Goal: Transaction & Acquisition: Purchase product/service

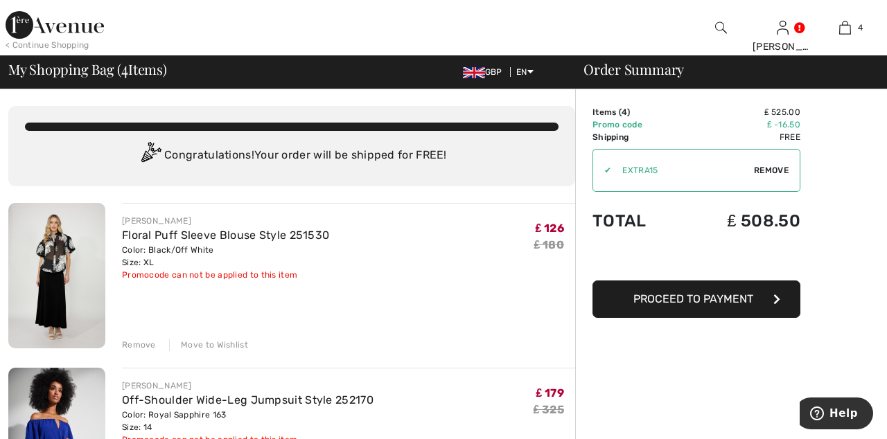
click at [170, 232] on link "Floral Puff Sleeve Blouse Style 251530" at bounding box center [225, 235] width 207 height 13
click at [72, 256] on img at bounding box center [56, 276] width 97 height 146
click at [73, 243] on img at bounding box center [56, 276] width 97 height 146
click at [66, 250] on img at bounding box center [56, 276] width 97 height 146
click at [78, 245] on img at bounding box center [56, 276] width 97 height 146
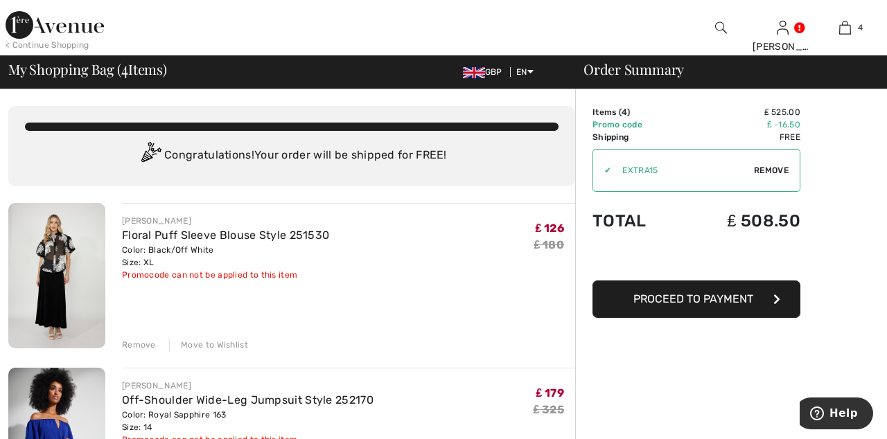
click at [73, 245] on img at bounding box center [56, 276] width 97 height 146
click at [77, 240] on img at bounding box center [56, 276] width 97 height 146
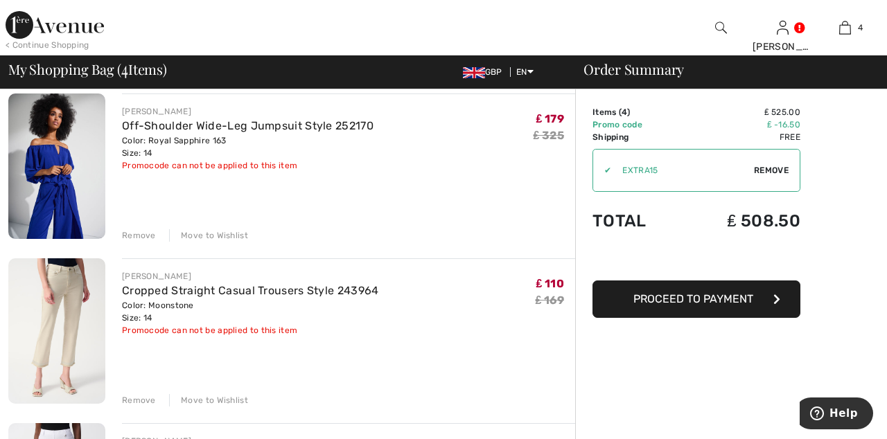
scroll to position [274, 0]
click at [57, 176] on img at bounding box center [56, 167] width 97 height 146
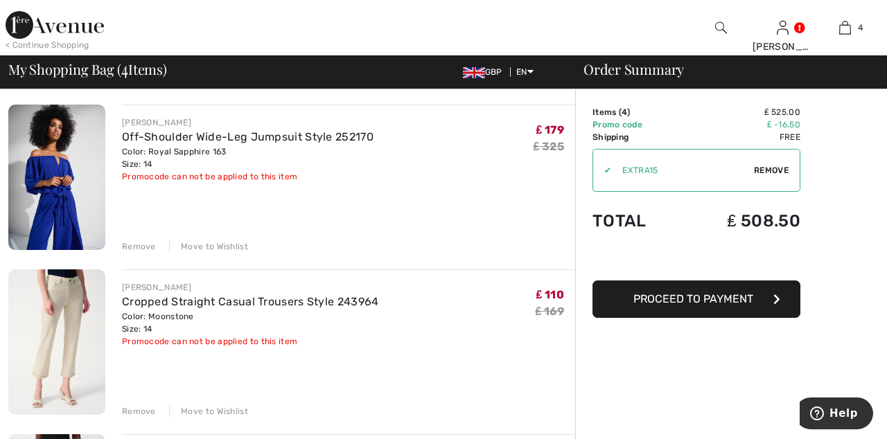
scroll to position [329, 0]
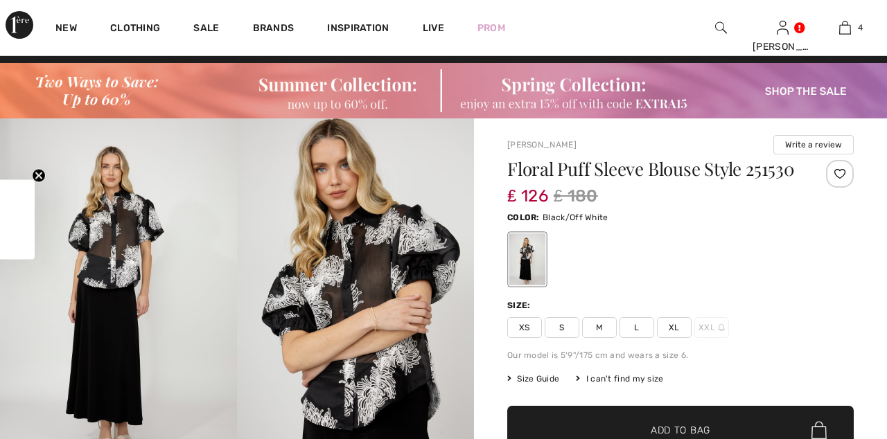
scroll to position [19, 0]
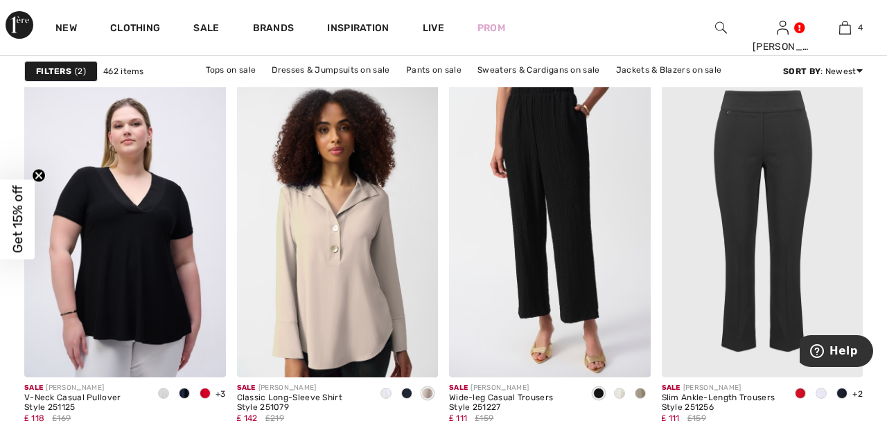
click at [554, 212] on img at bounding box center [550, 227] width 202 height 302
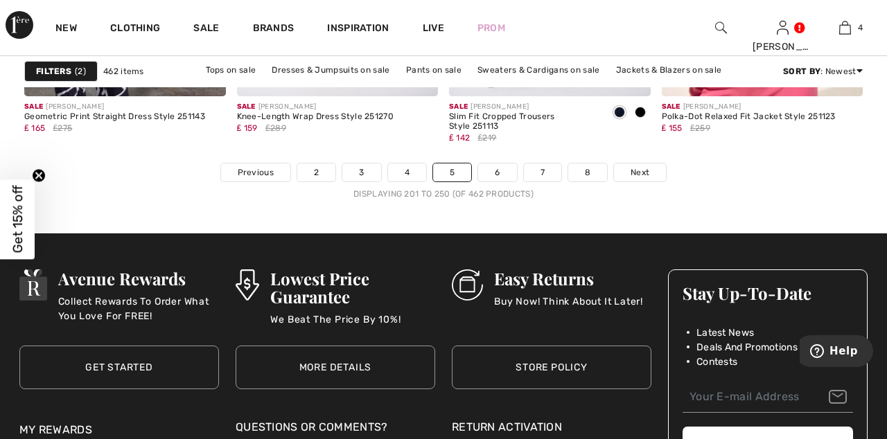
scroll to position [5836, 0]
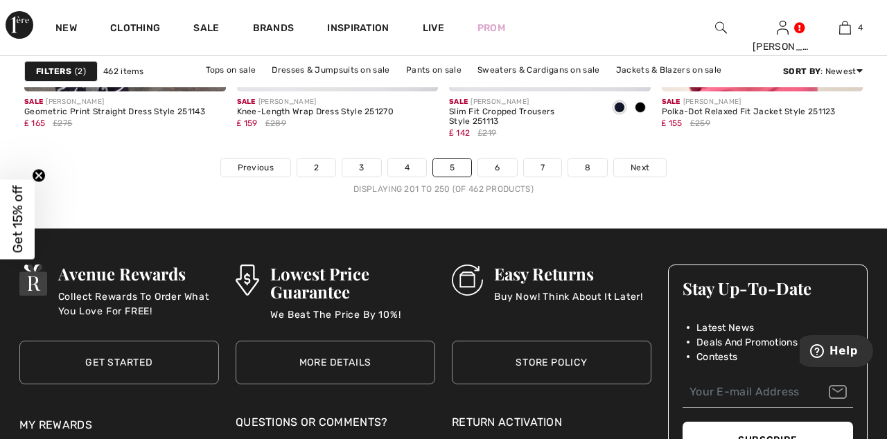
click at [635, 164] on span "Next" at bounding box center [640, 167] width 19 height 12
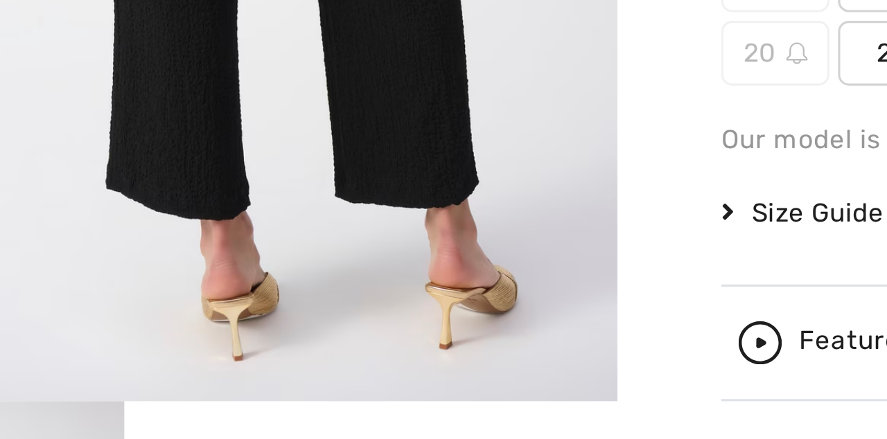
scroll to position [250, 0]
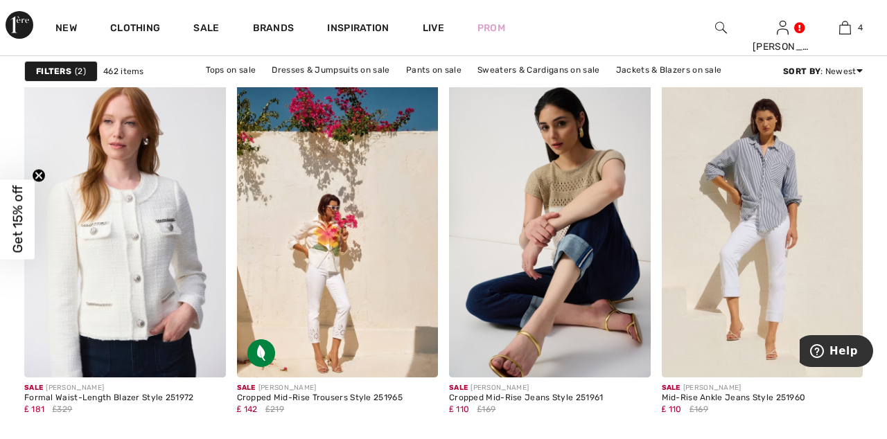
scroll to position [3891, 0]
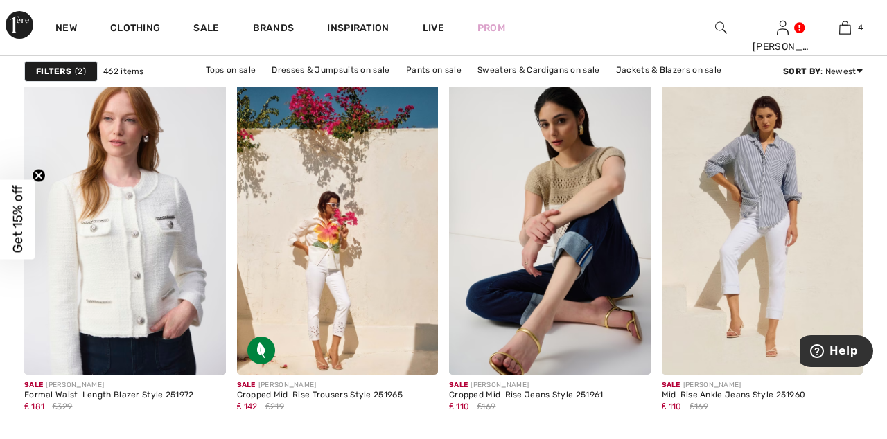
click at [324, 261] on img at bounding box center [338, 224] width 202 height 302
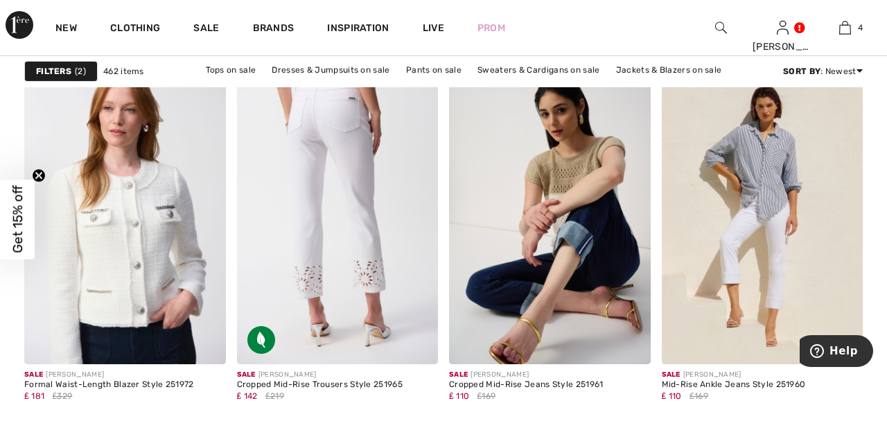
scroll to position [3956, 0]
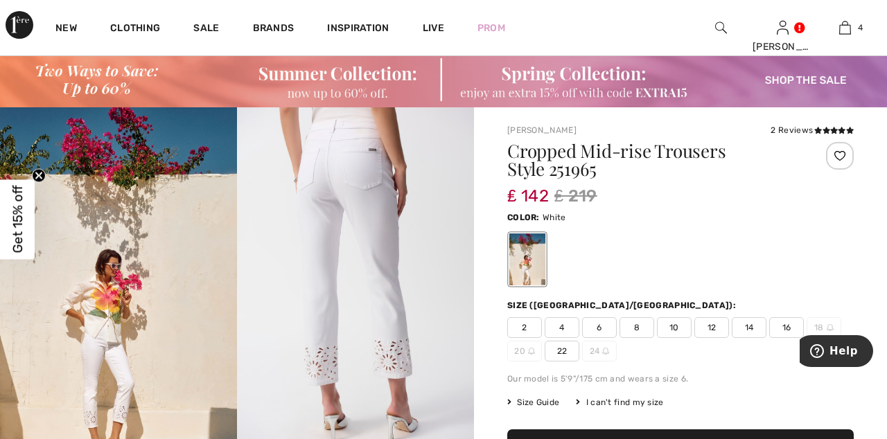
scroll to position [24, 0]
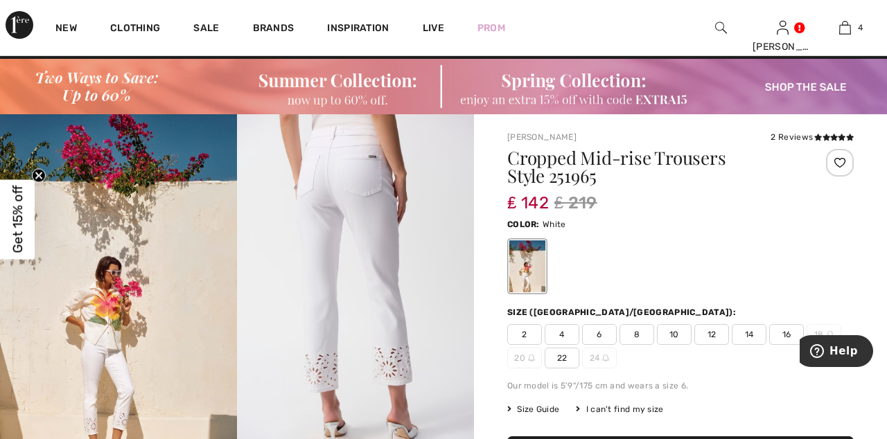
click at [755, 333] on span "14" at bounding box center [749, 334] width 35 height 21
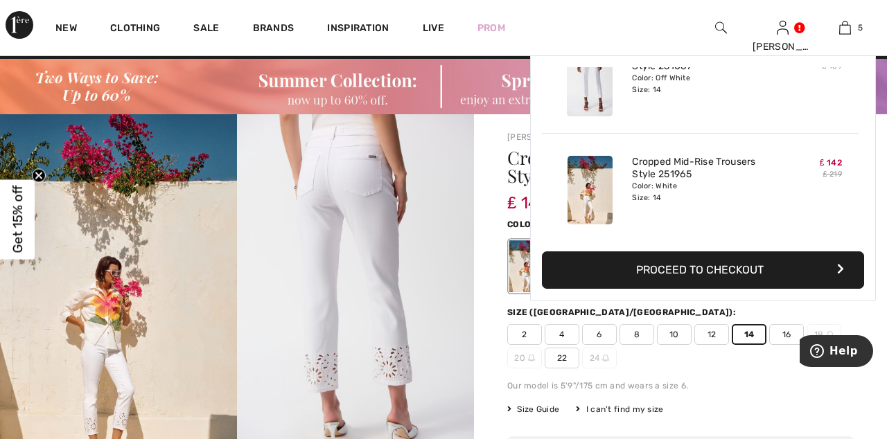
scroll to position [0, 0]
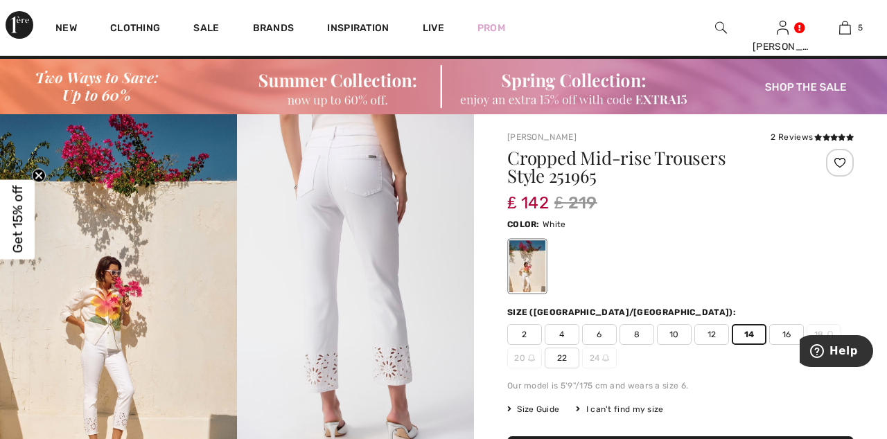
click at [855, 22] on link "5" at bounding box center [844, 27] width 61 height 17
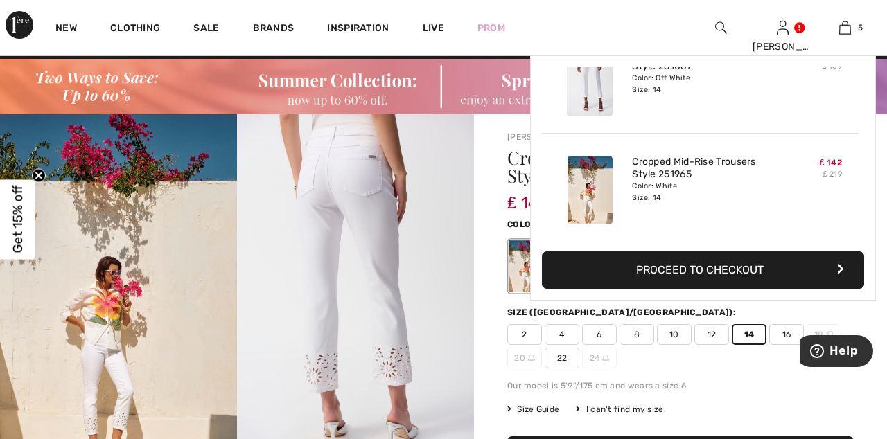
scroll to position [89, 0]
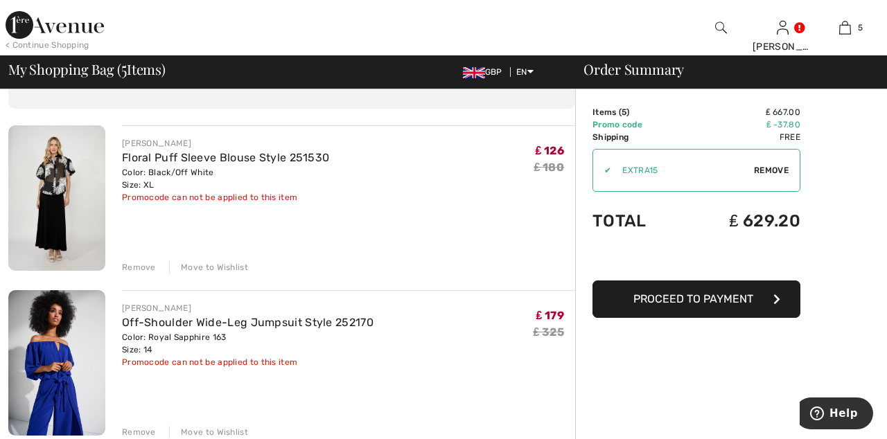
scroll to position [76, 0]
